Goal: Download file/media

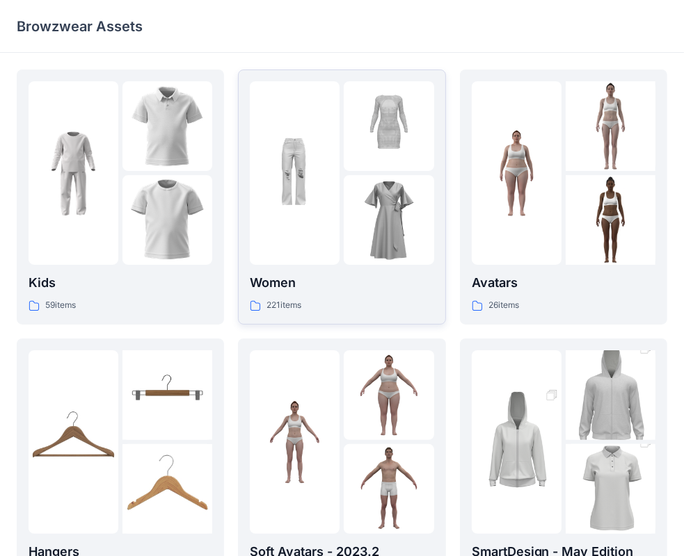
click at [367, 190] on img at bounding box center [389, 220] width 90 height 90
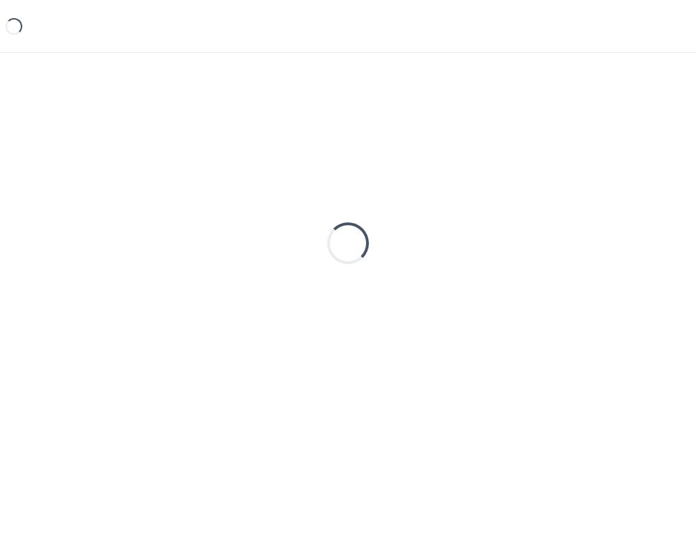
click at [367, 190] on div "Loading..." at bounding box center [348, 244] width 662 height 348
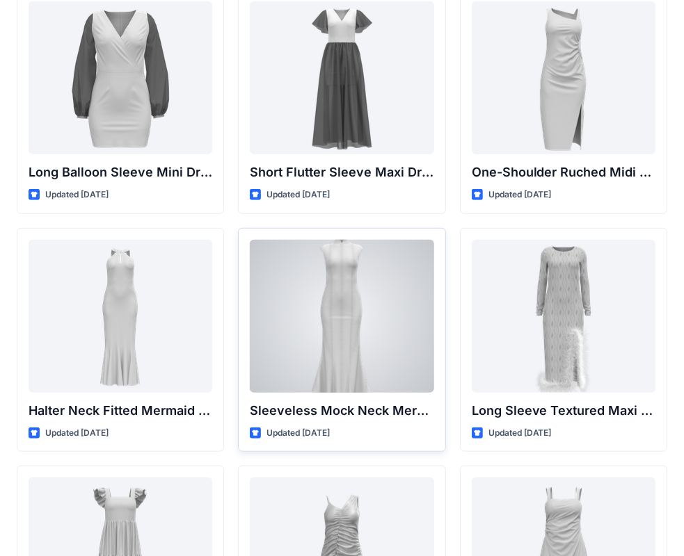
scroll to position [835, 0]
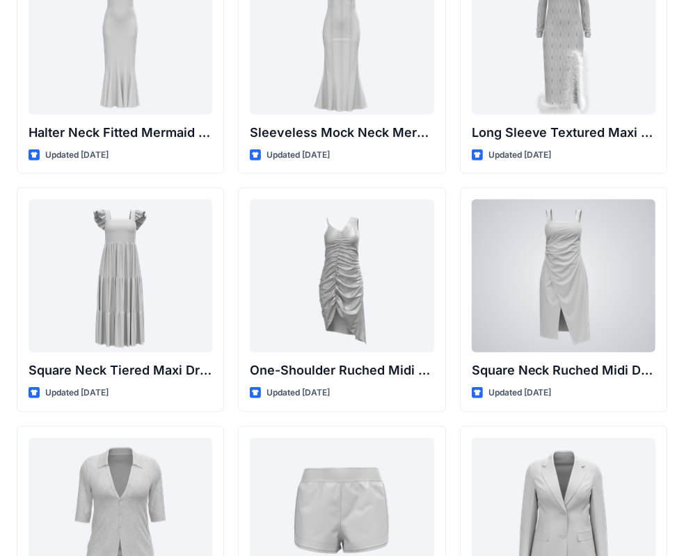
click at [540, 275] on div at bounding box center [564, 276] width 184 height 153
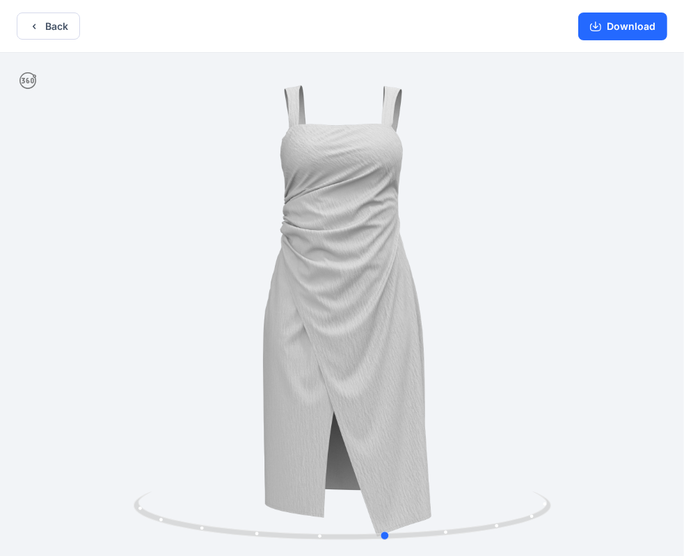
drag, startPoint x: 397, startPoint y: 270, endPoint x: 460, endPoint y: 221, distance: 80.4
click at [459, 223] on div at bounding box center [342, 306] width 684 height 506
click at [628, 26] on button "Download" at bounding box center [622, 27] width 89 height 28
